Goal: Navigation & Orientation: Find specific page/section

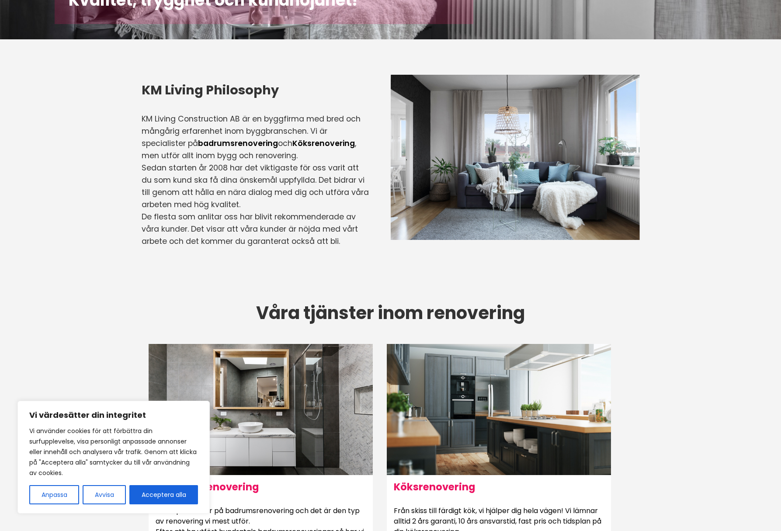
scroll to position [202, 0]
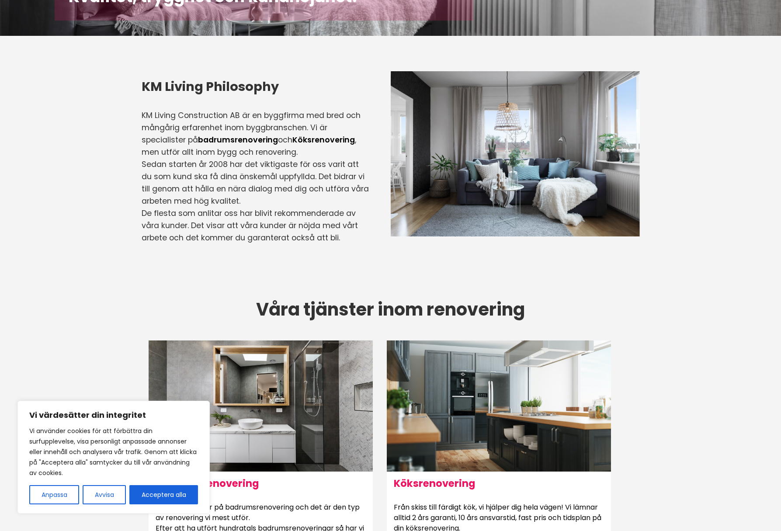
click at [113, 493] on button "Avvisa" at bounding box center [104, 494] width 43 height 19
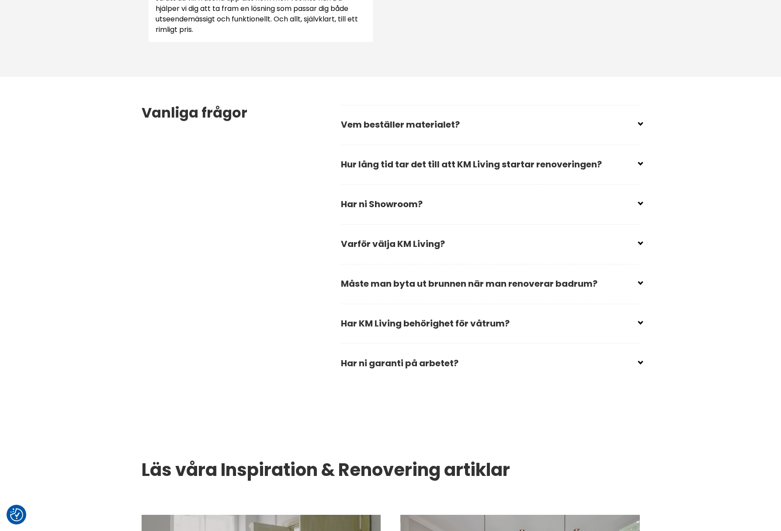
scroll to position [1204, 0]
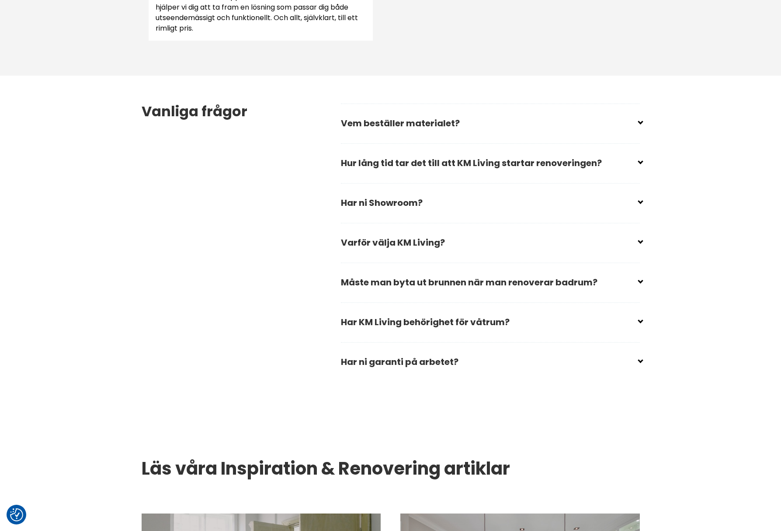
click at [641, 201] on input "checkbox" at bounding box center [492, 199] width 299 height 13
checkbox input "false"
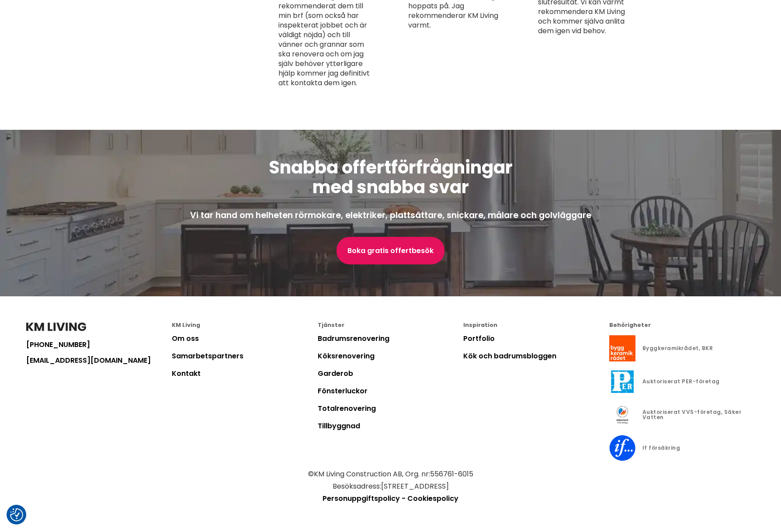
scroll to position [2249, 0]
click at [484, 338] on link "Portfolio" at bounding box center [478, 339] width 31 height 10
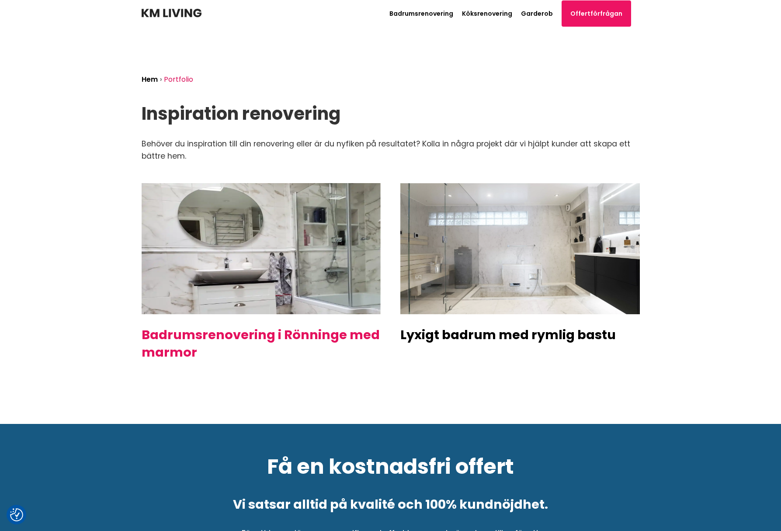
click at [291, 267] on img at bounding box center [261, 248] width 239 height 131
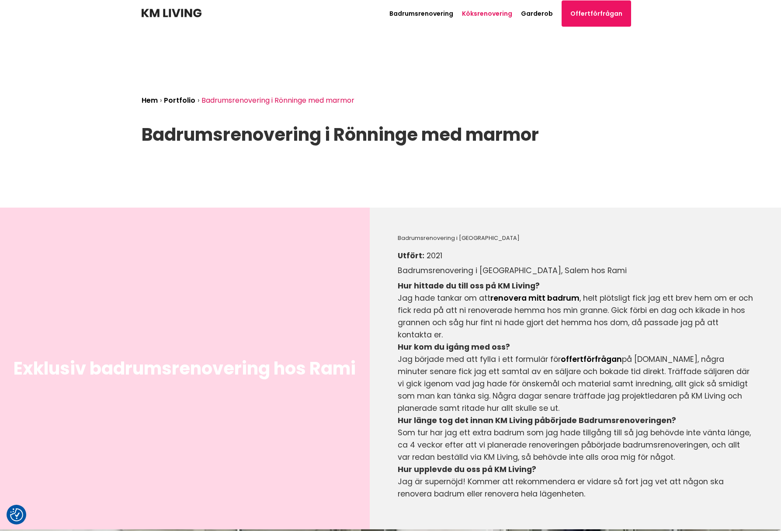
click at [486, 11] on link "Köksrenovering" at bounding box center [487, 13] width 50 height 9
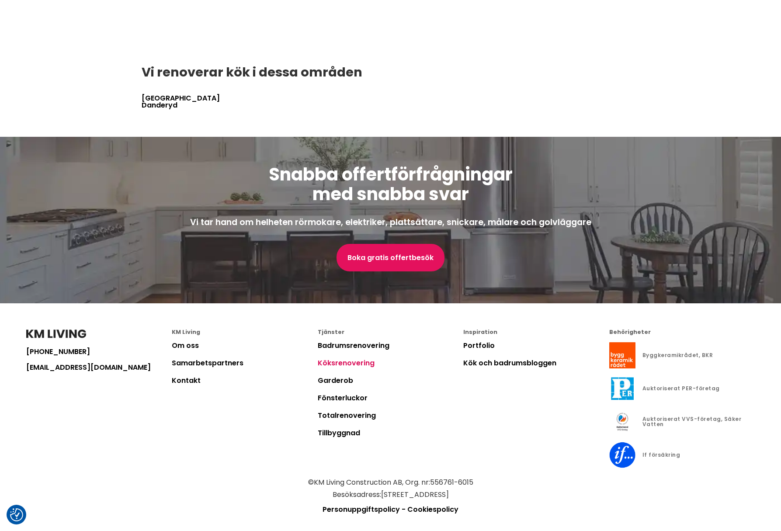
scroll to position [1838, 0]
